Goal: Download file/media

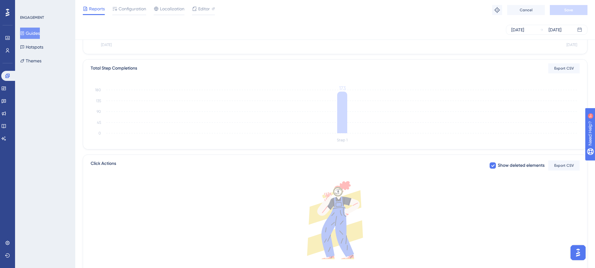
scroll to position [76, 0]
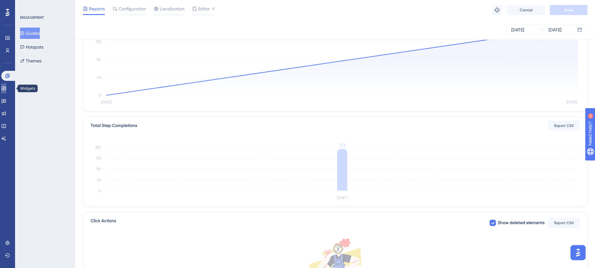
click at [6, 86] on link at bounding box center [3, 88] width 5 height 10
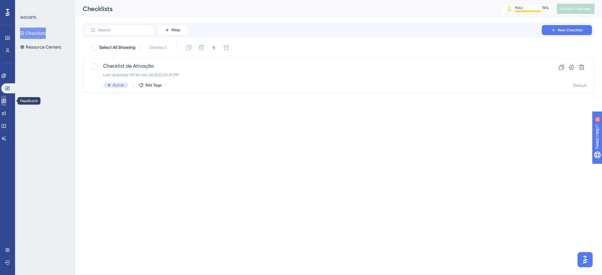
click at [6, 101] on link at bounding box center [3, 101] width 5 height 10
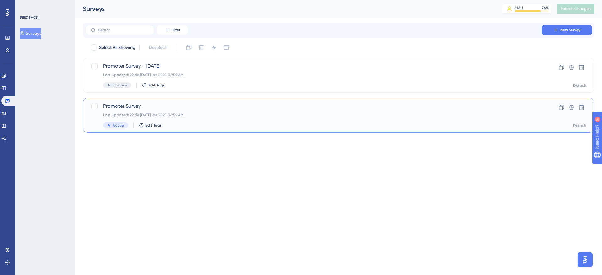
click at [131, 106] on span "Promoter Survey" at bounding box center [313, 107] width 421 height 8
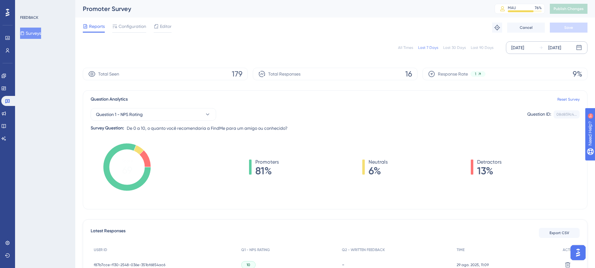
click at [524, 44] on div "[DATE]" at bounding box center [517, 48] width 13 height 8
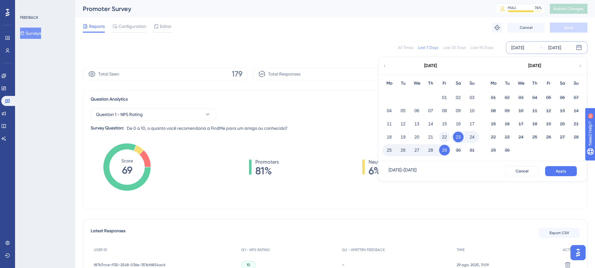
click at [446, 138] on button "22" at bounding box center [444, 137] width 11 height 11
click at [566, 169] on span "Apply" at bounding box center [561, 171] width 10 height 5
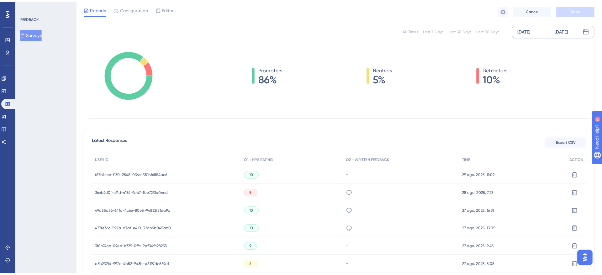
scroll to position [141, 0]
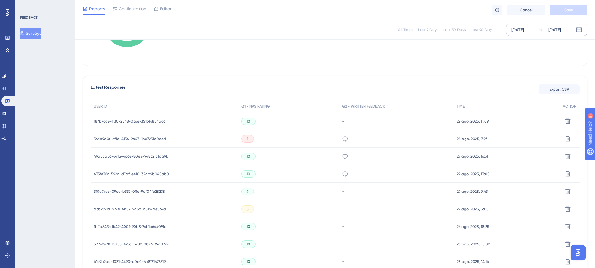
click at [568, 88] on span "Export CSV" at bounding box center [560, 89] width 20 height 5
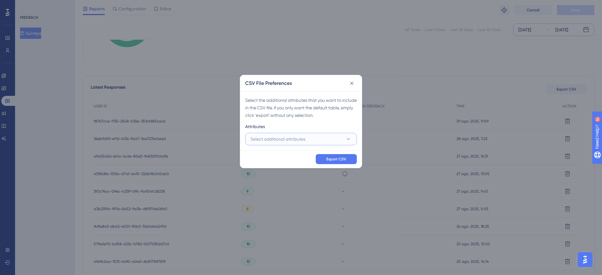
click at [318, 142] on button "Select additional attributes" at bounding box center [301, 139] width 112 height 13
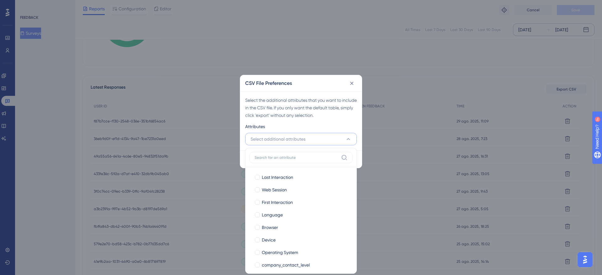
scroll to position [144, 0]
click at [281, 177] on span "Last Interaction" at bounding box center [277, 178] width 31 height 8
checkbox input "true"
click at [279, 185] on label "Web Session Web Session" at bounding box center [301, 190] width 104 height 13
click at [258, 190] on input "Web Session" at bounding box center [258, 190] width 0 height 0
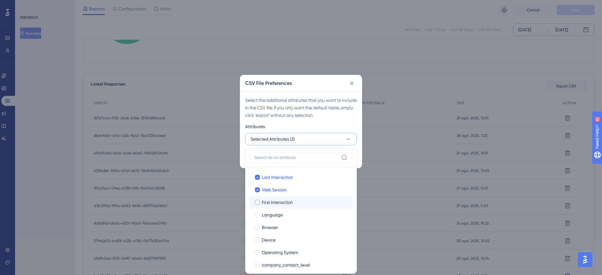
click at [278, 199] on span "First Interaction" at bounding box center [277, 203] width 31 height 8
checkbox input "true"
click at [278, 210] on label "Language Language" at bounding box center [301, 215] width 104 height 13
click at [258, 215] on input "Language" at bounding box center [258, 215] width 0 height 0
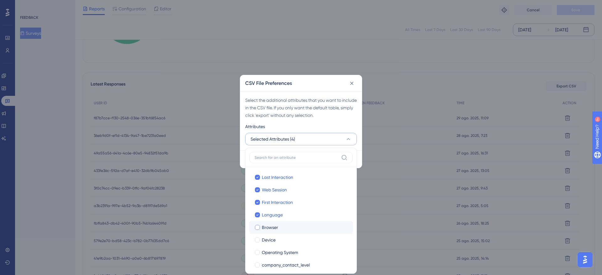
click at [272, 230] on span "Browser" at bounding box center [270, 228] width 16 height 8
checkbox input "true"
click at [272, 238] on span "Device" at bounding box center [269, 241] width 14 height 8
checkbox input "true"
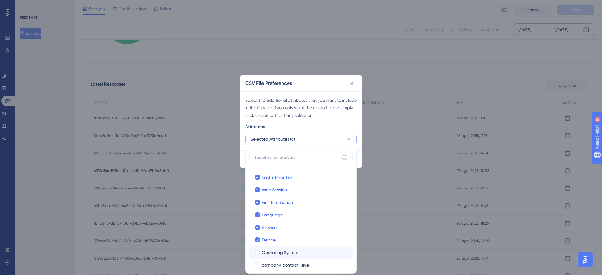
click at [271, 252] on span "Operating System" at bounding box center [280, 253] width 36 height 8
checkbox input "true"
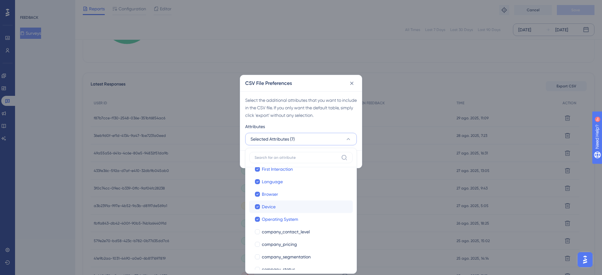
scroll to position [47, 0]
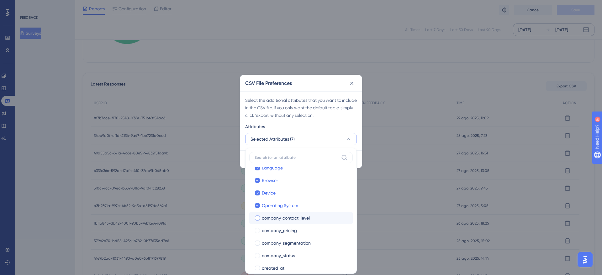
click at [291, 220] on span "company_contact_level" at bounding box center [286, 219] width 48 height 8
checkbox input "true"
click at [280, 233] on span "company_pricing" at bounding box center [279, 231] width 35 height 8
checkbox input "true"
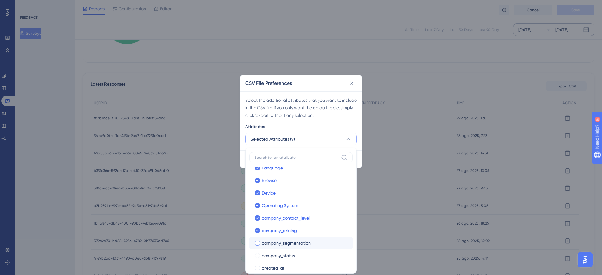
click at [279, 242] on span "company_segmentation" at bounding box center [286, 244] width 49 height 8
checkbox input "true"
click at [280, 254] on span "company_status" at bounding box center [278, 256] width 33 height 8
checkbox input "true"
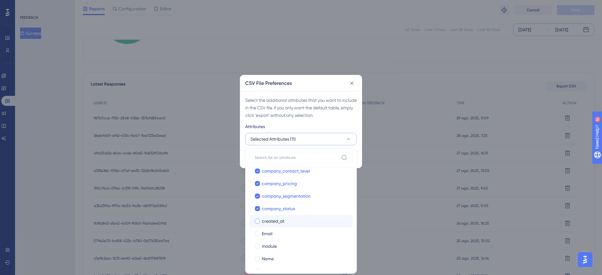
click at [280, 221] on span "created_at" at bounding box center [273, 222] width 23 height 8
checkbox input "true"
click at [261, 237] on label "Email" at bounding box center [301, 234] width 94 height 8
checkbox input "true"
click at [270, 243] on span "module" at bounding box center [269, 247] width 15 height 8
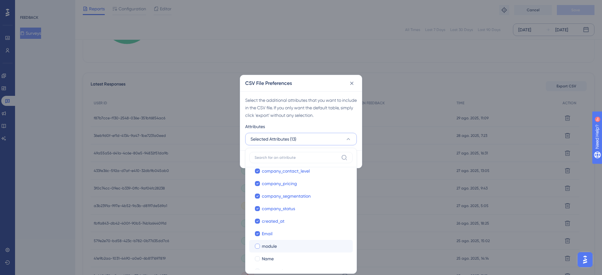
checkbox input "true"
click at [270, 255] on label "Name Name" at bounding box center [301, 259] width 104 height 13
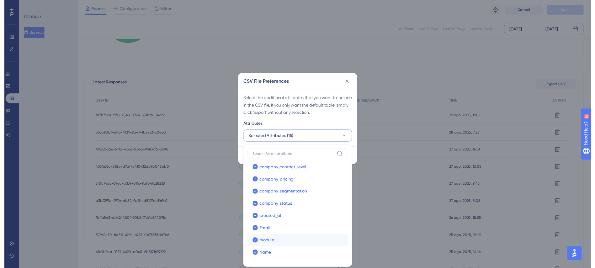
scroll to position [168, 0]
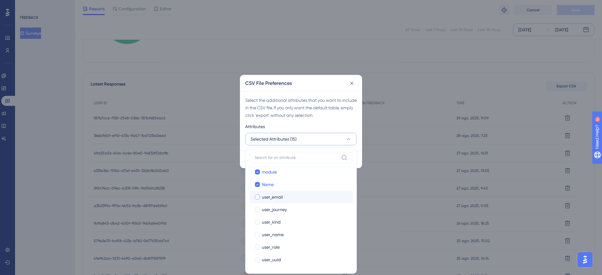
click at [278, 195] on span "user_email" at bounding box center [272, 198] width 21 height 8
checkbox input "true"
click at [277, 208] on span "user_journey" at bounding box center [274, 210] width 25 height 8
checkbox input "true"
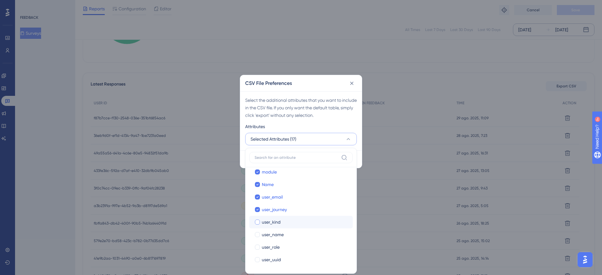
click at [279, 222] on span "user_kind" at bounding box center [271, 223] width 19 height 8
checkbox input "true"
click at [280, 232] on span "user_name" at bounding box center [273, 235] width 22 height 8
checkbox input "true"
click at [278, 241] on label "user_role user_role" at bounding box center [301, 247] width 104 height 13
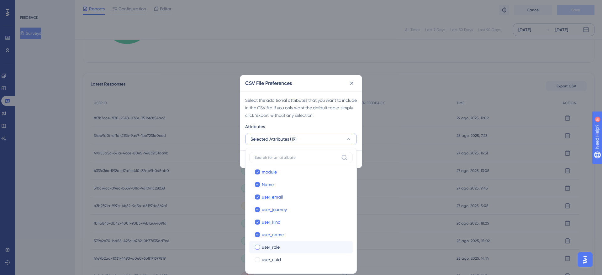
click at [275, 255] on label "user_uuid user_uuid" at bounding box center [301, 260] width 104 height 13
checkbox input "true"
checkbox input "false"
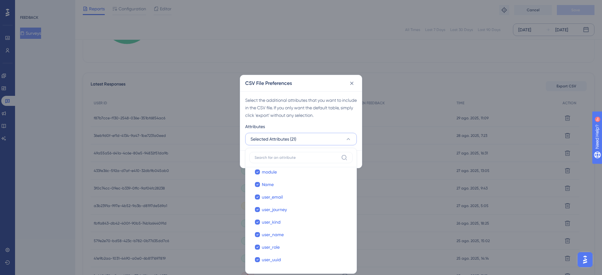
click at [358, 147] on div "Select the additional attributes that you want to include in the CSV file. If y…" at bounding box center [301, 121] width 122 height 59
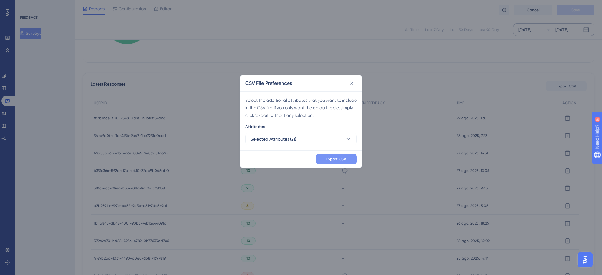
click at [339, 158] on span "Export CSV" at bounding box center [337, 159] width 20 height 5
